Goal: Register for event/course

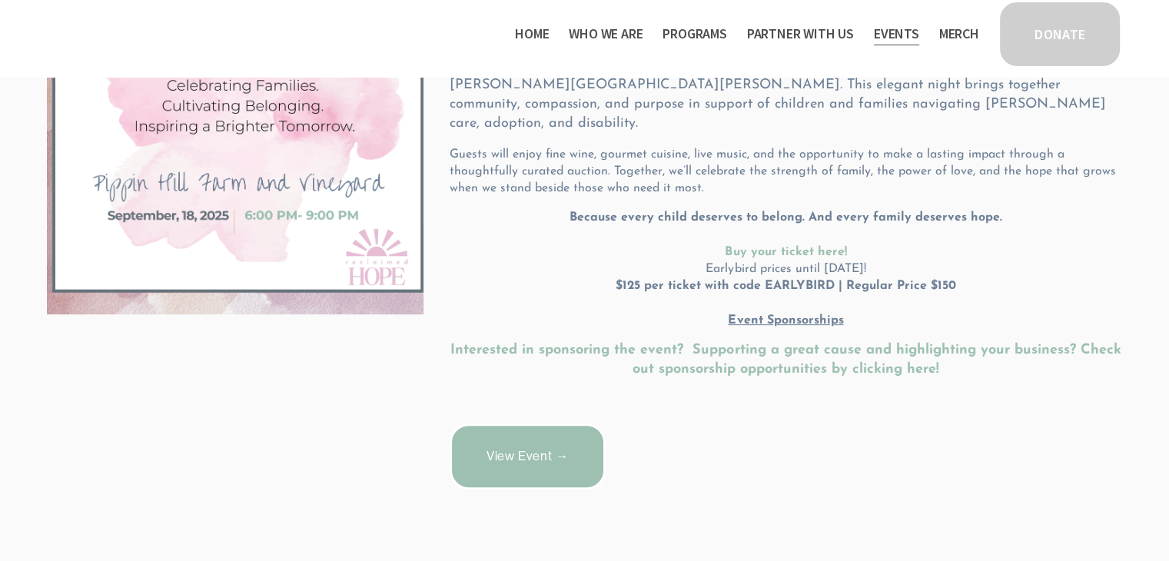
scroll to position [442, 0]
click at [522, 436] on link "View Event →" at bounding box center [528, 457] width 156 height 66
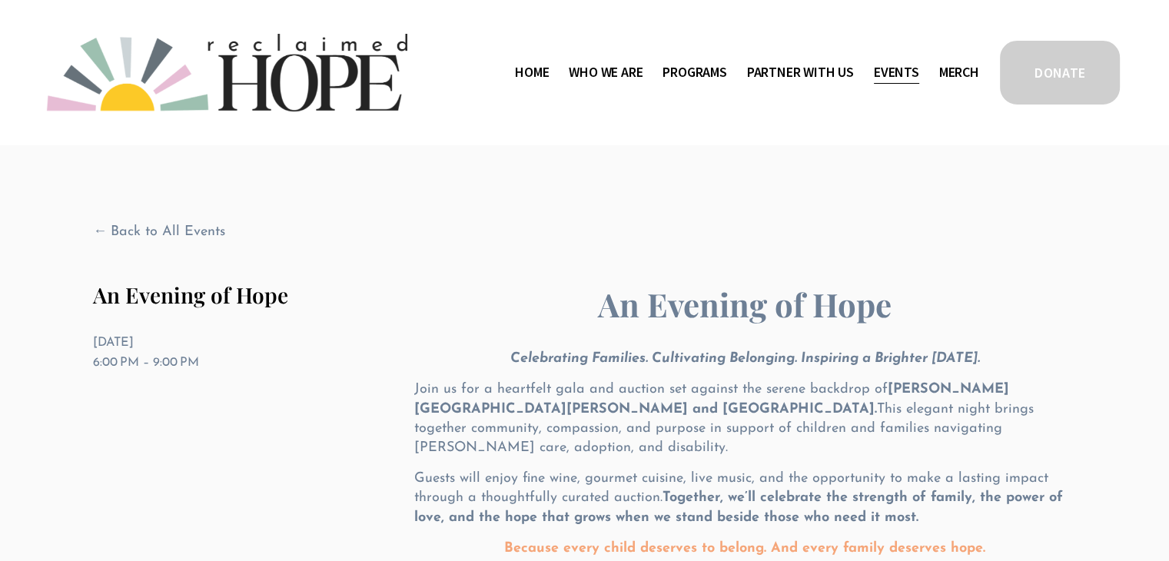
scroll to position [184, 0]
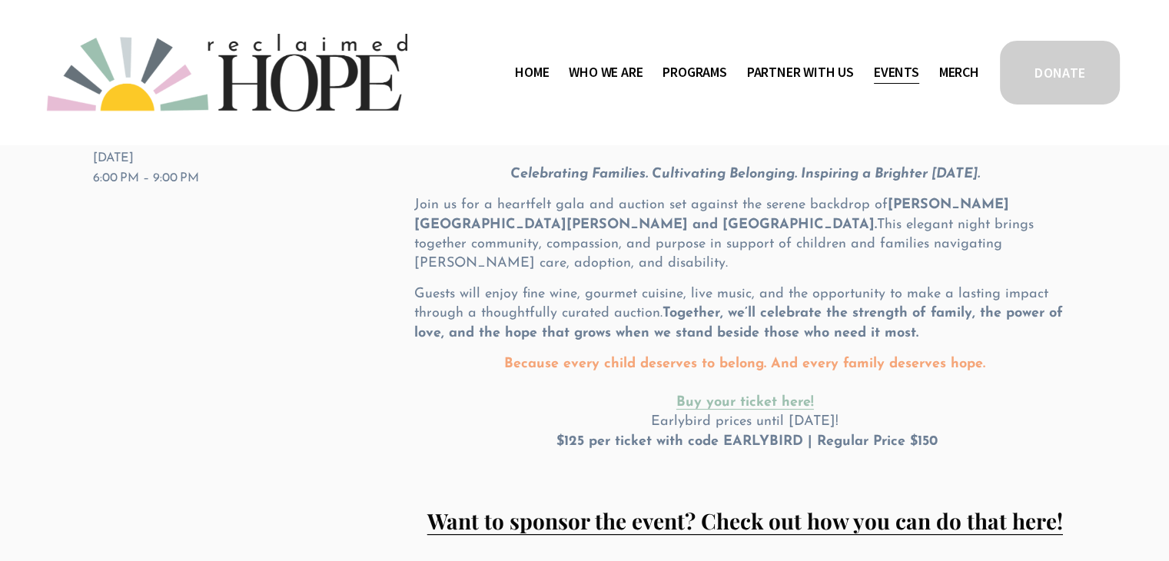
click at [702, 396] on strong "Buy your ticket here!" at bounding box center [745, 403] width 138 height 14
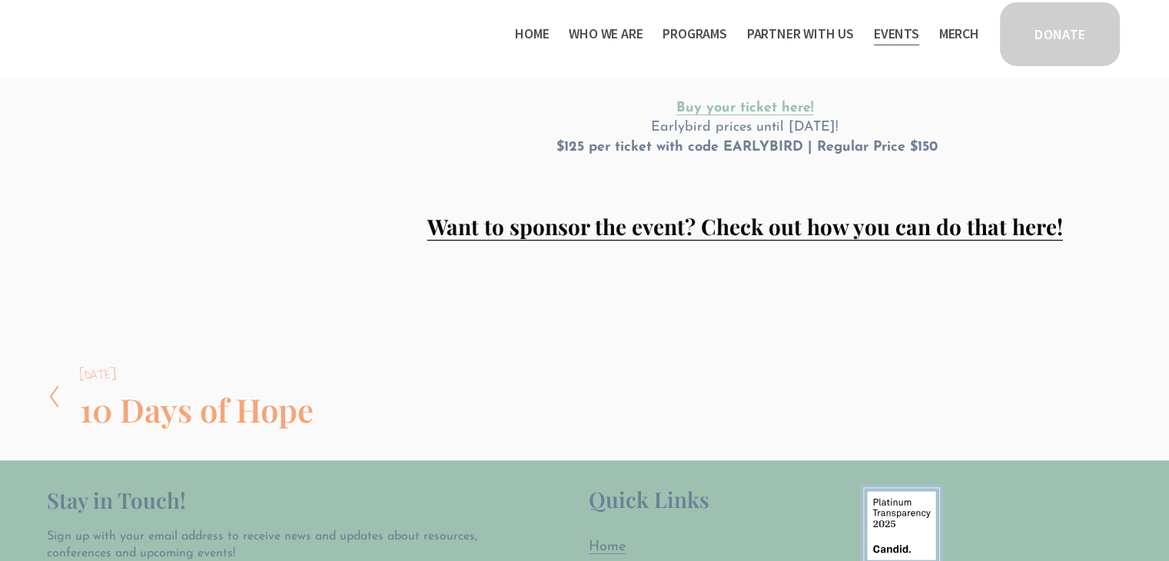
scroll to position [55, 0]
